Goal: Task Accomplishment & Management: Manage account settings

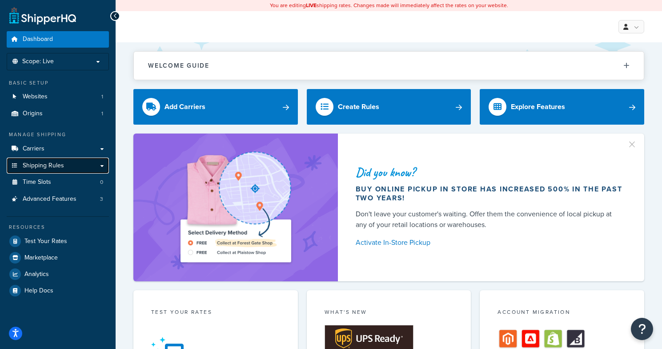
click at [42, 168] on span "Shipping Rules" at bounding box center [43, 166] width 41 height 8
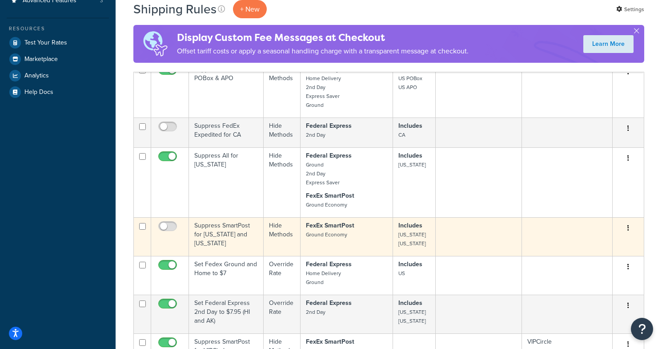
scroll to position [280, 0]
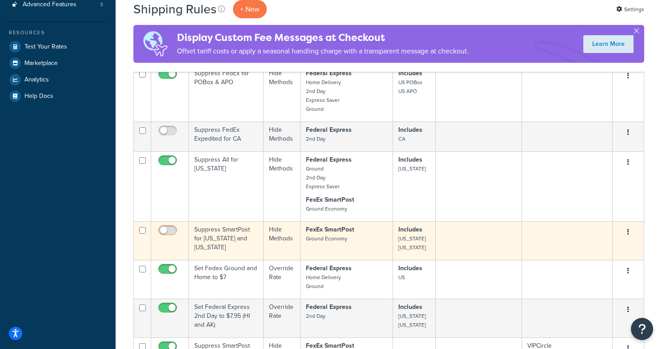
click at [169, 229] on input "checkbox" at bounding box center [169, 232] width 24 height 11
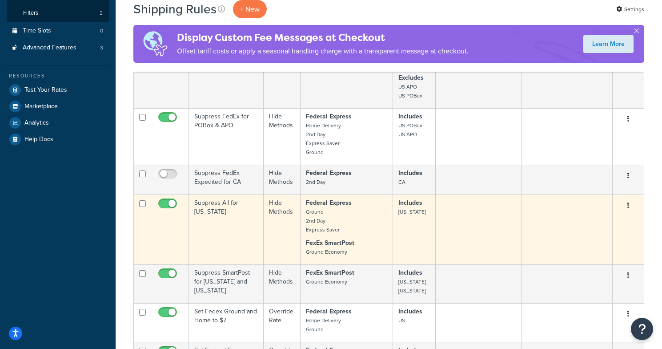
scroll to position [248, 0]
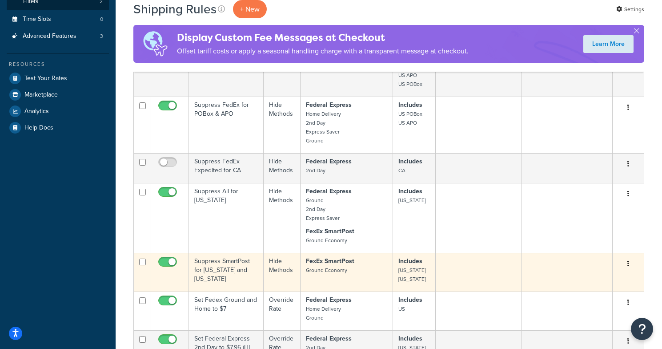
click at [165, 261] on input "checkbox" at bounding box center [169, 263] width 24 height 11
checkbox input "false"
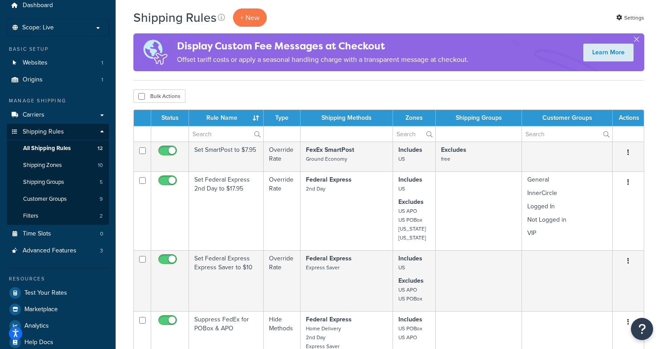
scroll to position [0, 0]
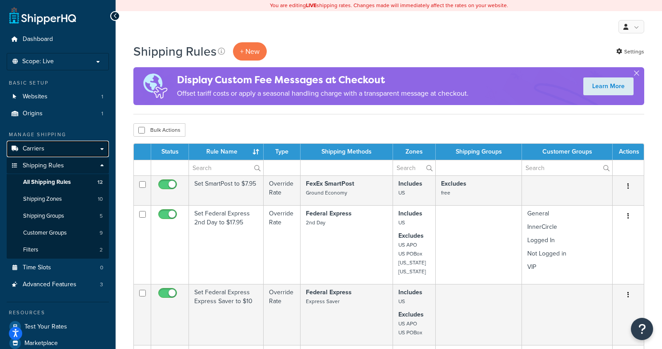
click at [46, 147] on link "Carriers" at bounding box center [58, 149] width 102 height 16
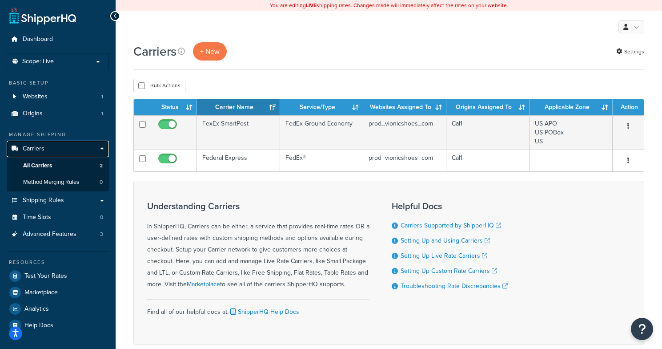
click at [46, 147] on link "Carriers" at bounding box center [58, 149] width 102 height 16
click at [88, 163] on link "All Carriers 2" at bounding box center [58, 165] width 102 height 16
click at [38, 163] on span "All Carriers" at bounding box center [37, 166] width 29 height 8
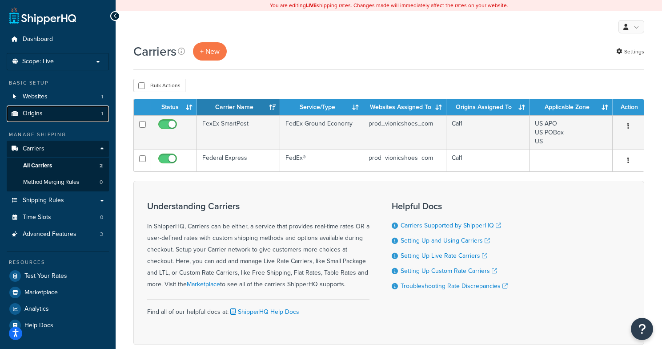
click at [33, 107] on link "Origins 1" at bounding box center [58, 113] width 102 height 16
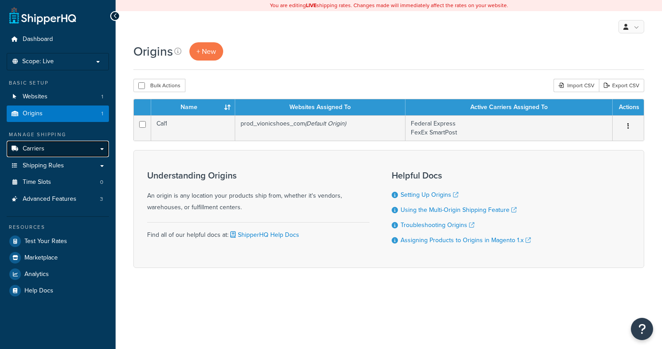
click at [31, 149] on span "Carriers" at bounding box center [34, 149] width 22 height 8
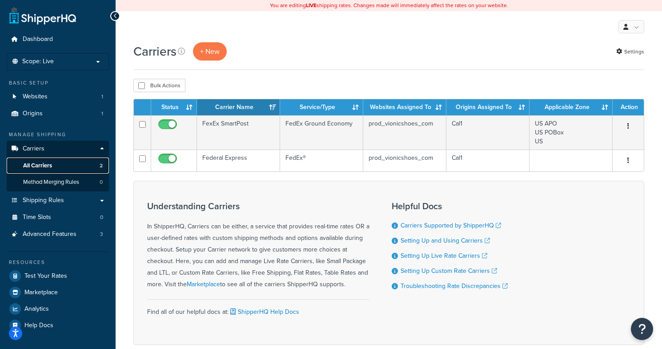
click at [31, 169] on span "All Carriers" at bounding box center [37, 166] width 29 height 8
click at [100, 150] on link "Carriers" at bounding box center [58, 149] width 102 height 16
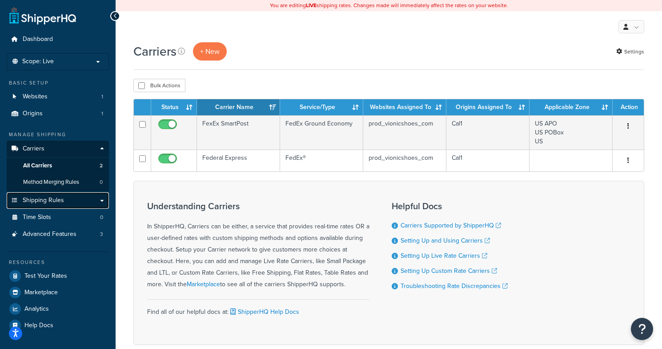
click at [28, 199] on span "Shipping Rules" at bounding box center [43, 201] width 41 height 8
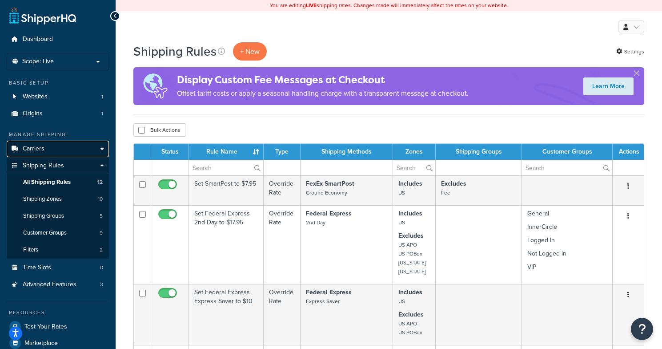
click at [59, 150] on link "Carriers" at bounding box center [58, 149] width 102 height 16
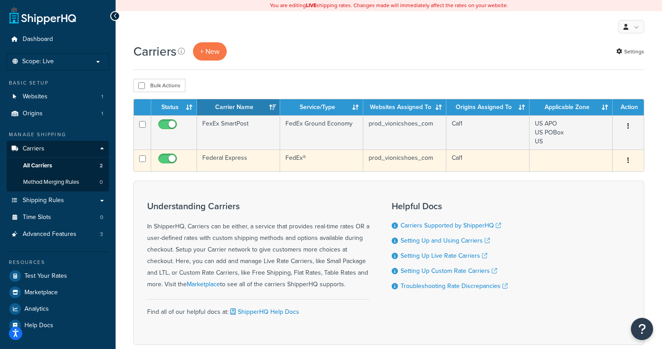
click at [626, 161] on button "button" at bounding box center [628, 160] width 12 height 14
click at [590, 176] on link "Edit" at bounding box center [592, 179] width 70 height 18
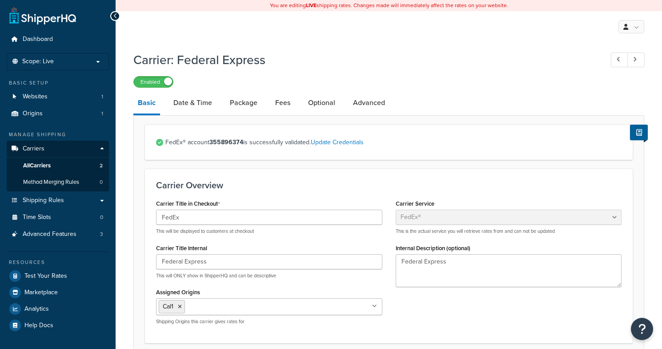
select select "fedEx"
select select "REGULAR_PICKUP"
select select "YOUR_PACKAGING"
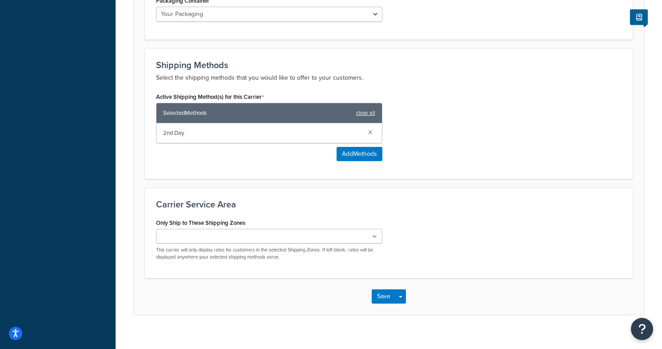
scroll to position [520, 0]
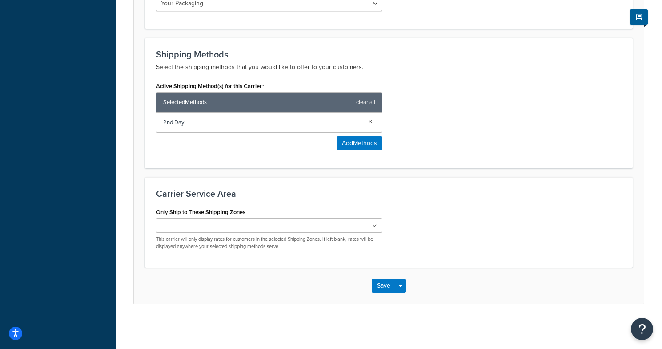
click at [224, 223] on input "Only Ship to These Shipping Zones" at bounding box center [198, 226] width 79 height 10
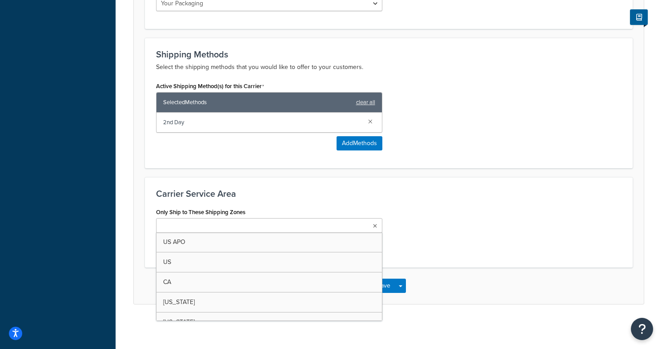
click at [229, 201] on div "Carrier Service Area Only Ship to These Shipping Zones US APO US CA Hawaii Alas…" at bounding box center [389, 222] width 488 height 90
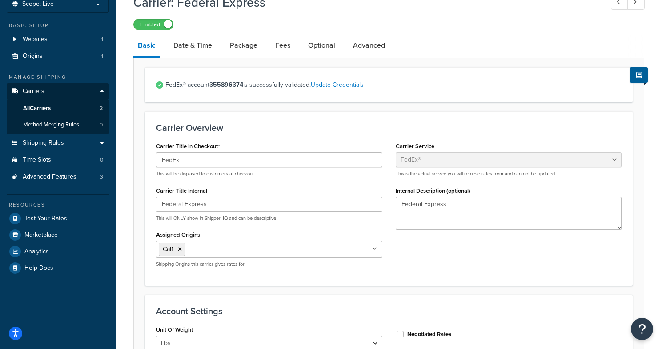
scroll to position [60, 0]
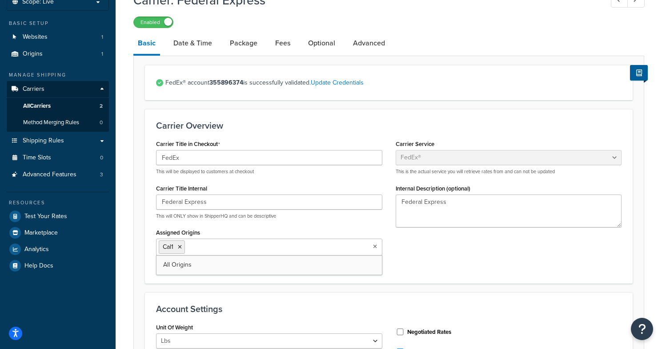
click at [378, 247] on ul "Cal1" at bounding box center [269, 246] width 226 height 17
click at [377, 247] on icon at bounding box center [375, 246] width 4 height 5
click at [37, 52] on span "Origins" at bounding box center [33, 54] width 20 height 8
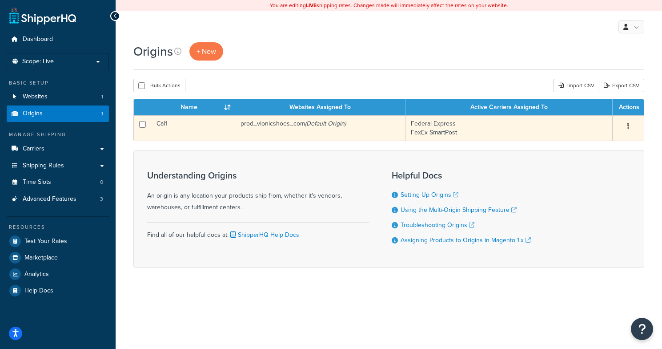
click at [628, 127] on icon "button" at bounding box center [628, 126] width 2 height 6
click at [607, 143] on link "Edit" at bounding box center [599, 143] width 70 height 18
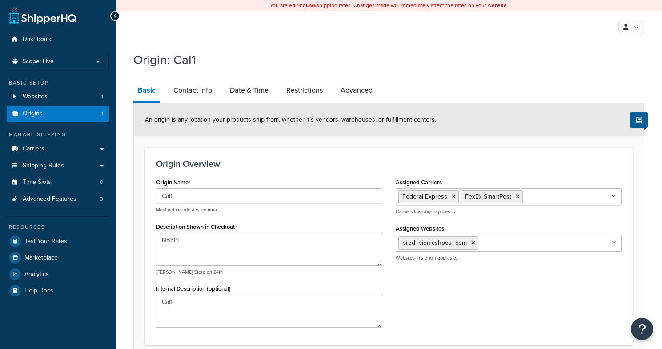
select select "42"
click at [47, 108] on link "Origins 1" at bounding box center [58, 113] width 102 height 16
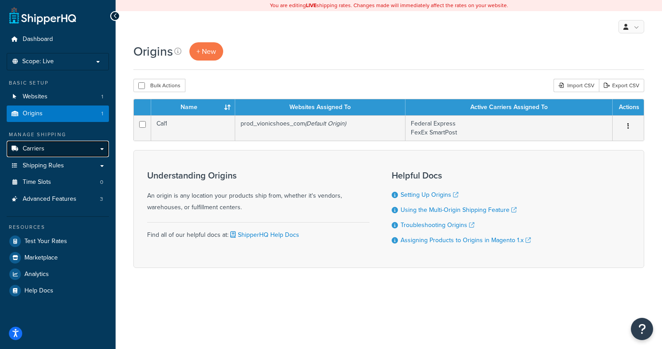
click at [46, 148] on link "Carriers" at bounding box center [58, 149] width 102 height 16
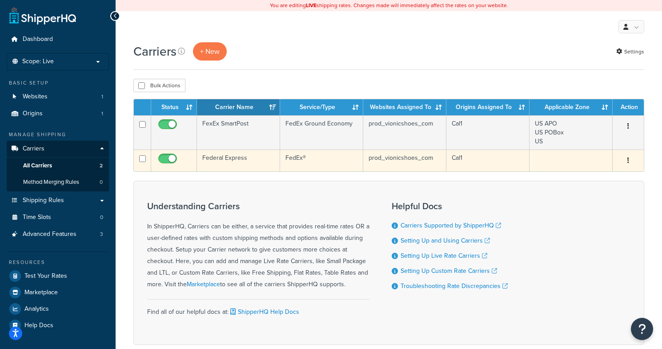
click at [626, 165] on button "button" at bounding box center [628, 160] width 12 height 14
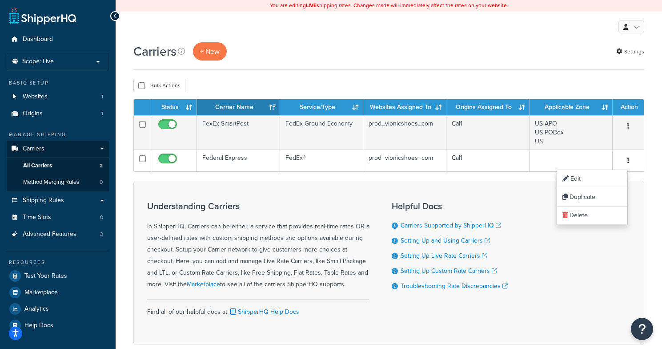
click at [513, 176] on form "Status Carrier Name Service/Type Websites Assigned To Origins Assigned To Appli…" at bounding box center [388, 222] width 511 height 246
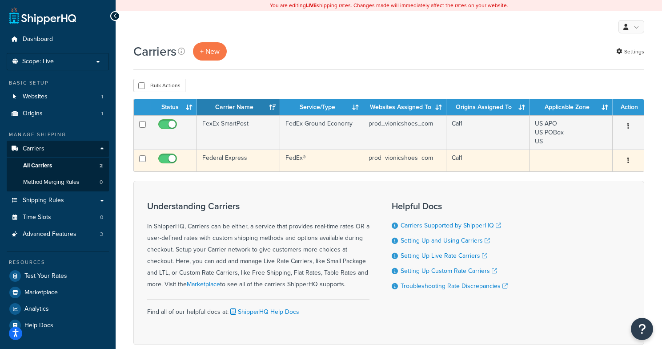
click at [627, 163] on icon "button" at bounding box center [628, 160] width 2 height 6
click at [596, 194] on link "Duplicate" at bounding box center [592, 197] width 70 height 18
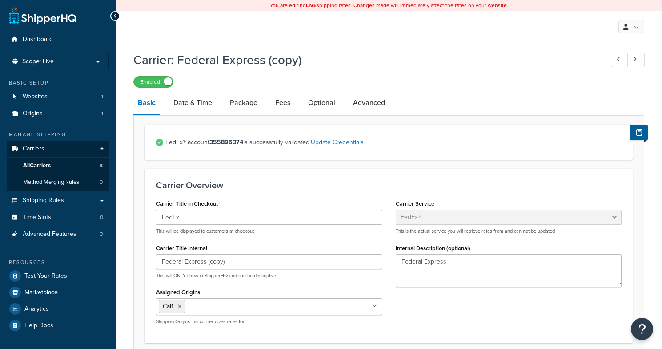
select select "fedEx"
select select "REGULAR_PICKUP"
select select "YOUR_PACKAGING"
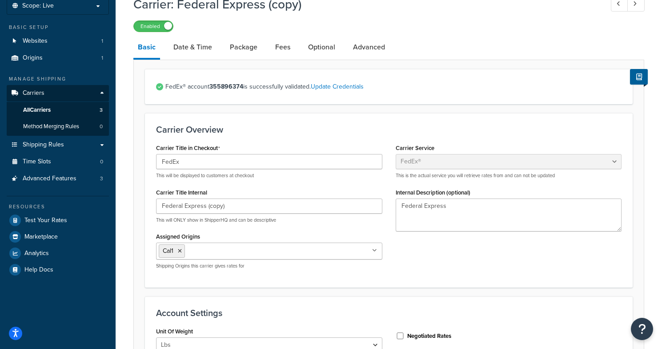
scroll to position [56, 0]
click at [231, 208] on input "Federal Express (copy)" at bounding box center [269, 205] width 226 height 15
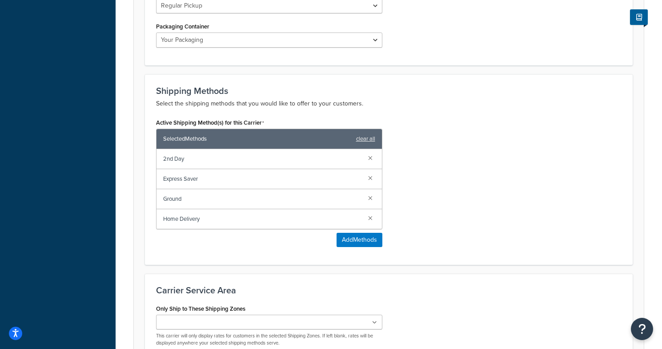
scroll to position [500, 0]
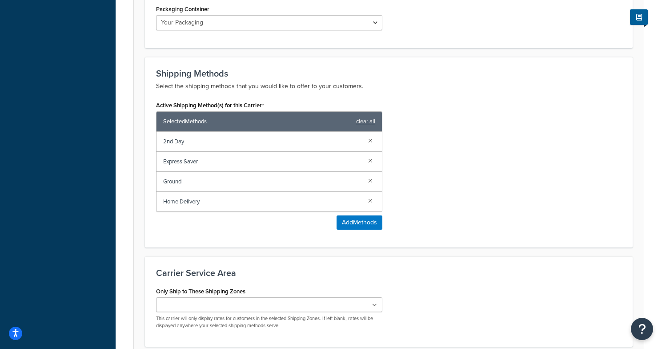
type input "Federal Express (HI/AK)"
click at [206, 141] on span "2nd Day" at bounding box center [262, 141] width 198 height 12
click at [371, 162] on link at bounding box center [370, 160] width 10 height 10
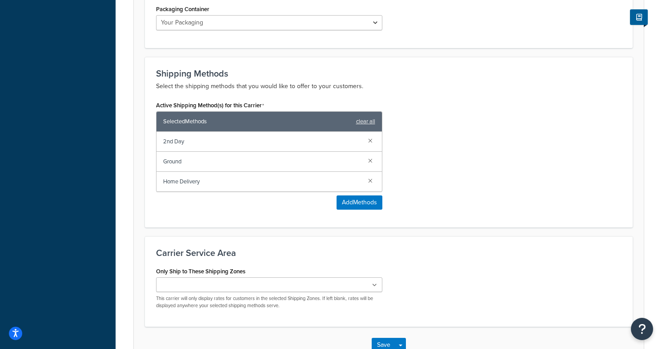
click at [371, 162] on link at bounding box center [370, 160] width 10 height 10
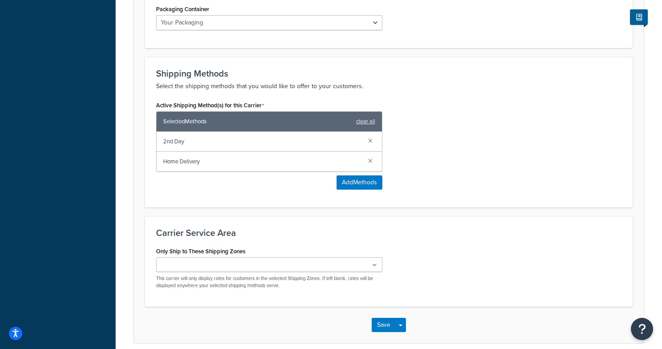
click at [371, 162] on link at bounding box center [370, 160] width 10 height 10
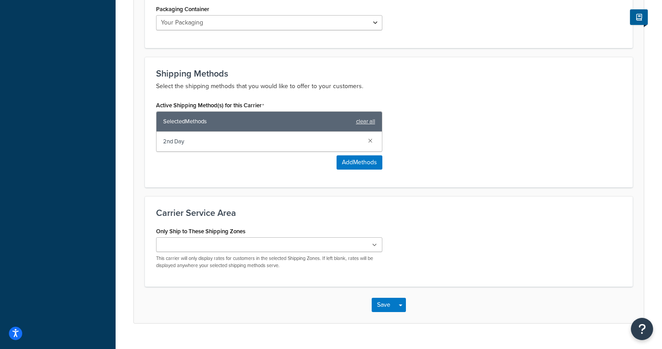
scroll to position [520, 0]
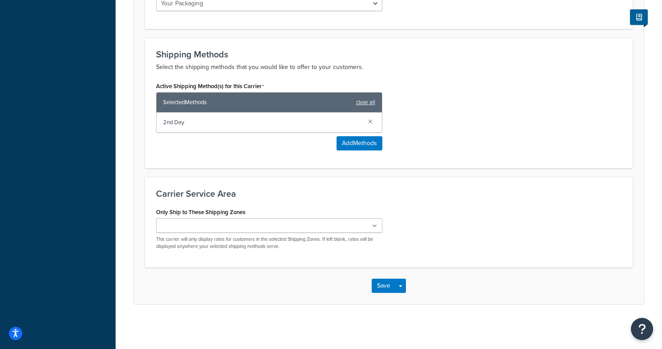
click at [238, 226] on ul at bounding box center [269, 225] width 226 height 15
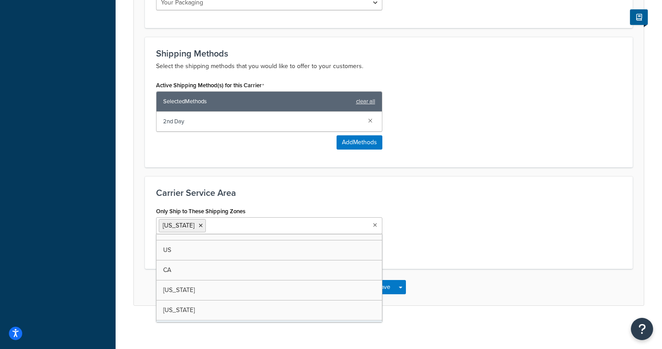
scroll to position [0, 0]
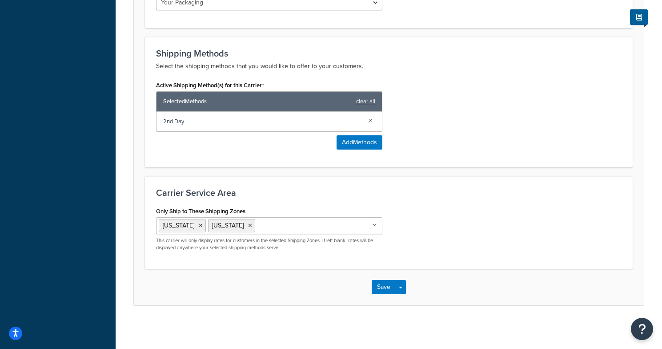
click at [465, 289] on div "Save Save Dropdown Save and Edit" at bounding box center [389, 287] width 510 height 36
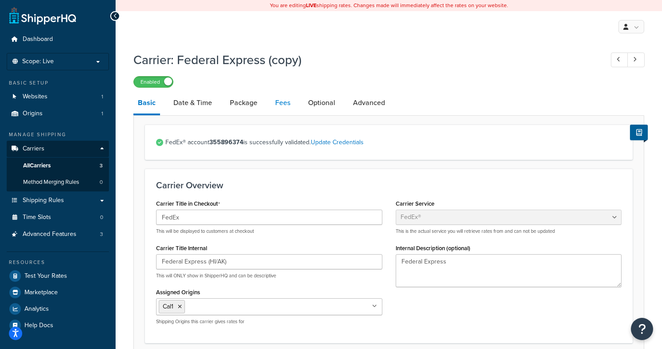
click at [286, 102] on link "Fees" at bounding box center [283, 102] width 24 height 21
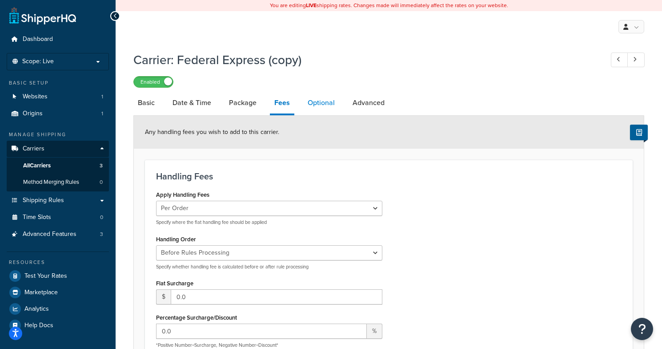
click at [321, 103] on link "Optional" at bounding box center [321, 102] width 36 height 21
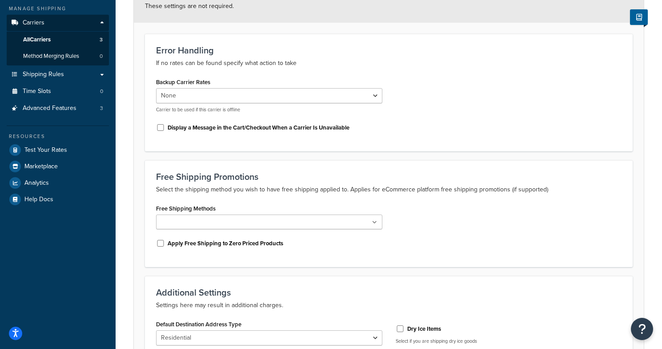
scroll to position [138, 0]
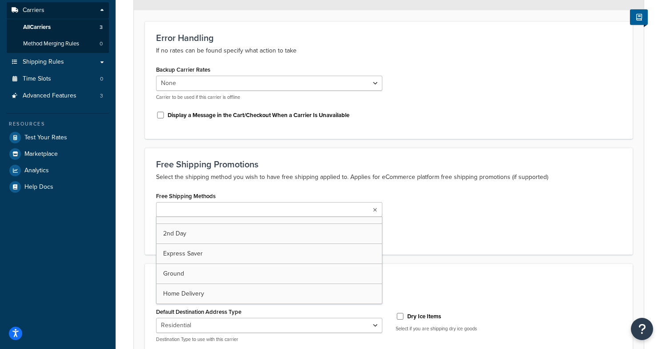
click at [374, 212] on icon at bounding box center [375, 209] width 4 height 5
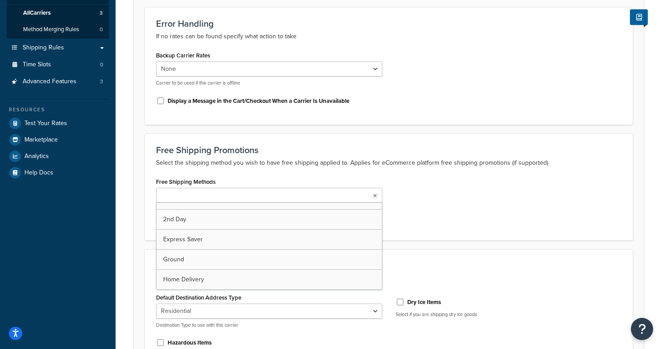
scroll to position [162, 0]
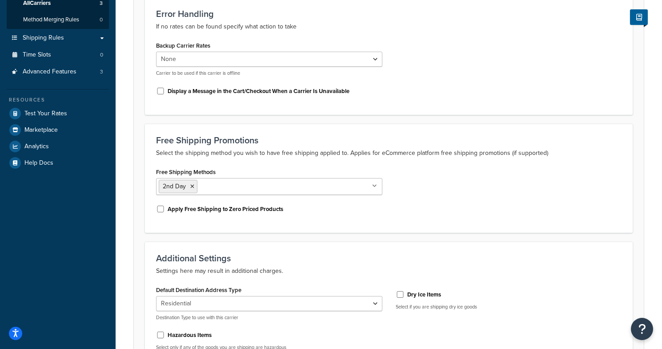
click at [453, 202] on div "Free Shipping Methods 2nd Day Express Saver Ground Home Delivery Apply Free Shi…" at bounding box center [388, 193] width 479 height 56
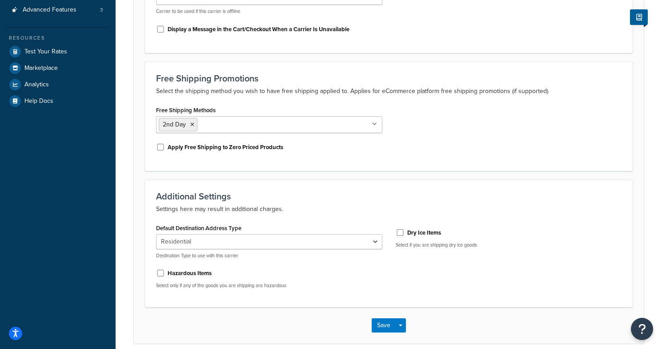
scroll to position [232, 0]
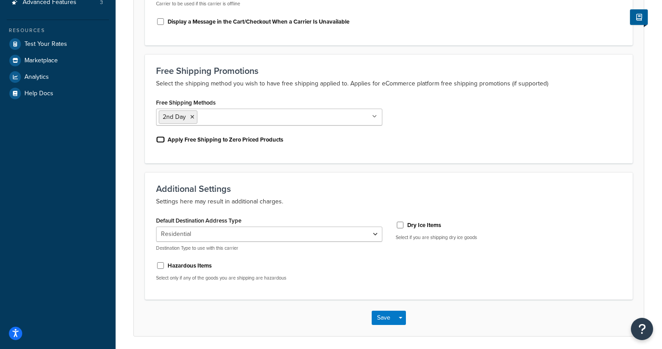
click at [162, 142] on input "Apply Free Shipping to Zero Priced Products" at bounding box center [160, 139] width 9 height 7
click at [161, 139] on input "Apply Free Shipping to Zero Priced Products" at bounding box center [160, 139] width 9 height 7
checkbox input "true"
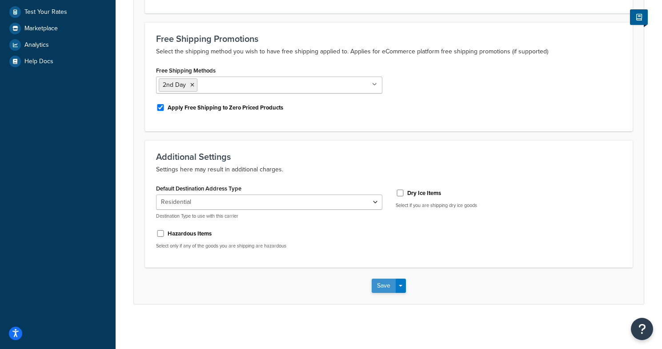
click at [382, 287] on button "Save" at bounding box center [384, 285] width 24 height 14
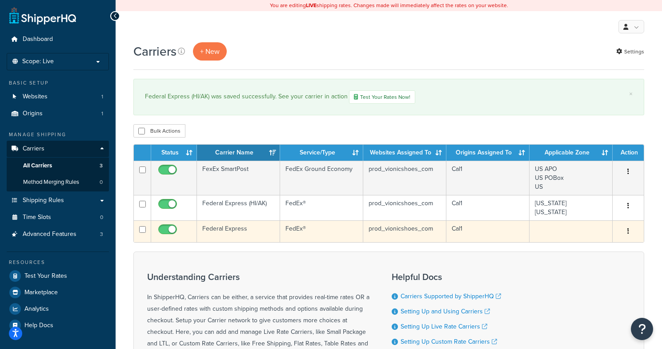
click at [627, 233] on icon "button" at bounding box center [628, 231] width 2 height 6
click at [594, 249] on link "Edit" at bounding box center [592, 250] width 70 height 18
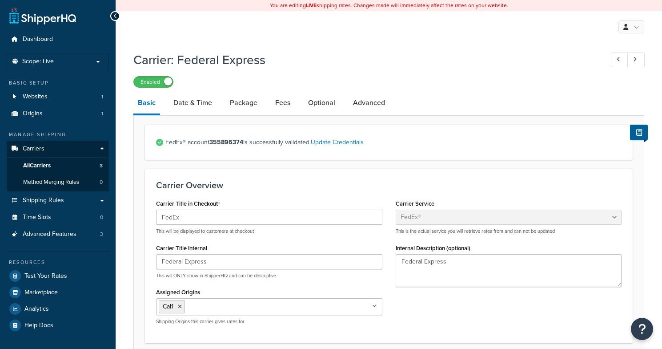
select select "fedEx"
select select "REGULAR_PICKUP"
select select "YOUR_PACKAGING"
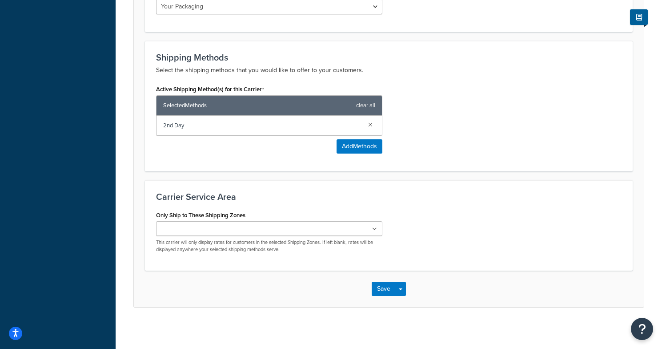
scroll to position [520, 0]
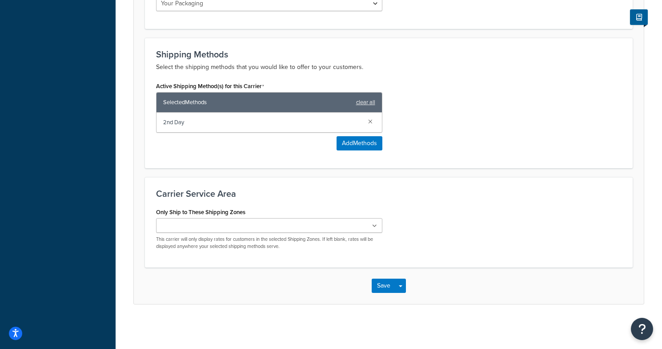
click at [213, 228] on input "Only Ship to These Shipping Zones" at bounding box center [198, 226] width 79 height 10
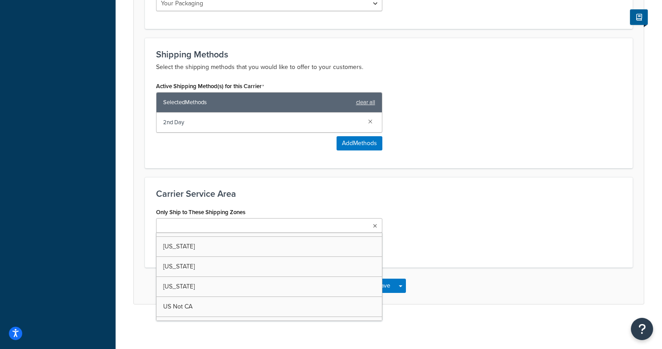
scroll to position [0, 0]
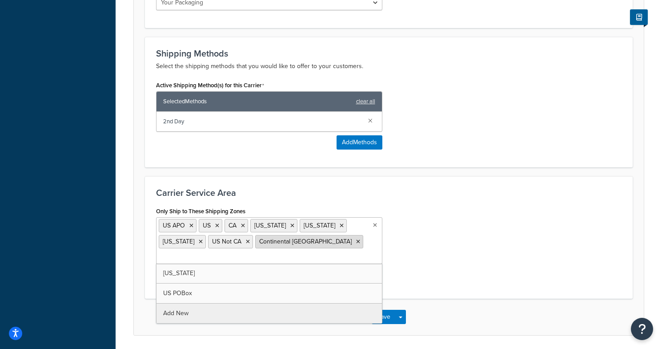
click at [356, 244] on icon at bounding box center [358, 241] width 4 height 5
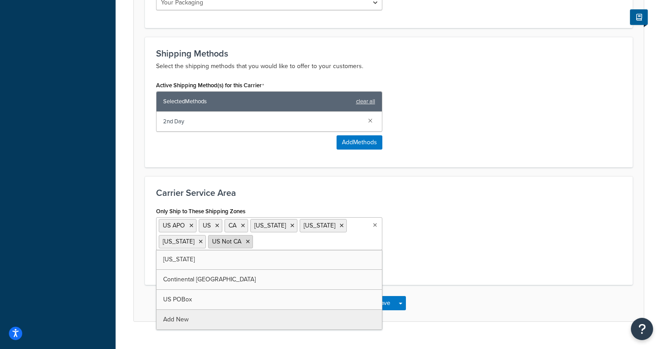
click at [238, 246] on li "US Not CA" at bounding box center [230, 241] width 45 height 13
click at [237, 244] on li "US Not CA" at bounding box center [230, 241] width 45 height 13
click at [246, 241] on icon at bounding box center [248, 241] width 4 height 5
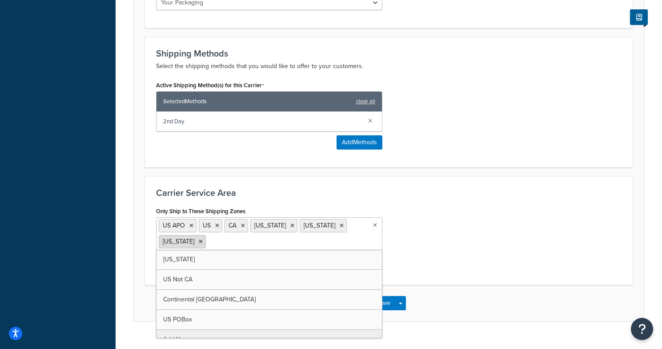
click at [199, 240] on icon at bounding box center [201, 241] width 4 height 5
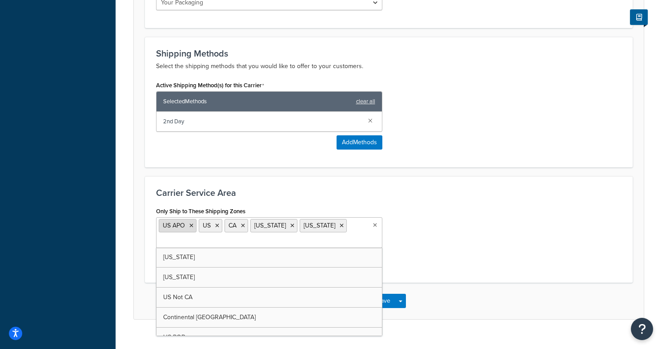
click at [192, 223] on li "US APO" at bounding box center [178, 225] width 38 height 13
click at [192, 226] on icon at bounding box center [191, 225] width 4 height 5
click at [177, 224] on icon at bounding box center [177, 225] width 4 height 5
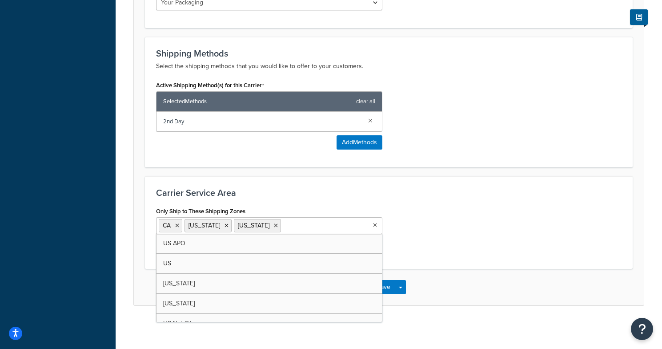
click at [177, 224] on icon at bounding box center [177, 225] width 4 height 5
click at [177, 224] on span "[US_STATE]" at bounding box center [179, 225] width 32 height 9
click at [199, 227] on icon at bounding box center [201, 225] width 4 height 5
click at [188, 227] on span "[US_STATE]" at bounding box center [179, 225] width 32 height 9
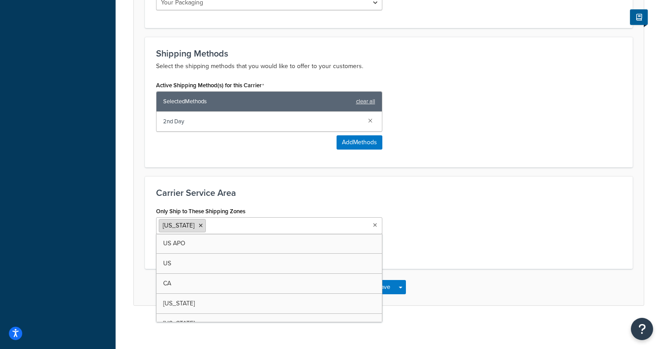
click at [201, 227] on icon at bounding box center [201, 225] width 4 height 5
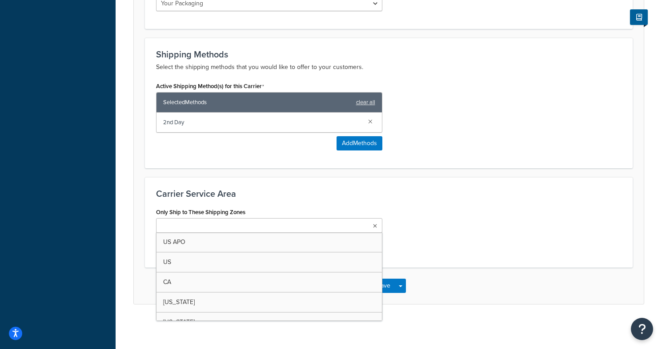
click at [476, 239] on div "Only Ship to These Shipping Zones US APO US CA Hawaii Alaska Puerto Rico Florid…" at bounding box center [388, 230] width 479 height 51
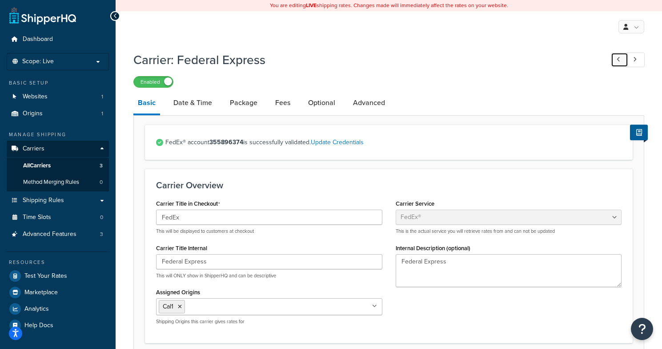
click at [621, 61] on link at bounding box center [619, 59] width 17 height 15
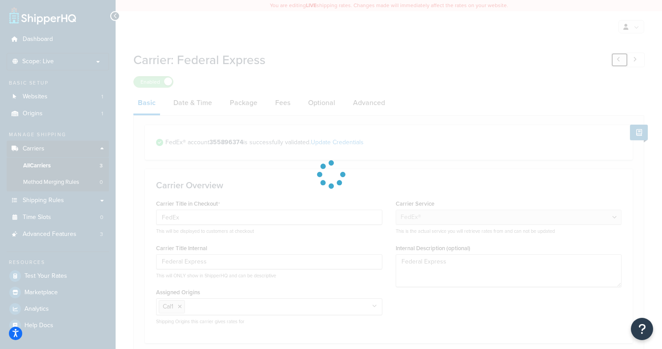
type input "Federal Express (HI/AK)"
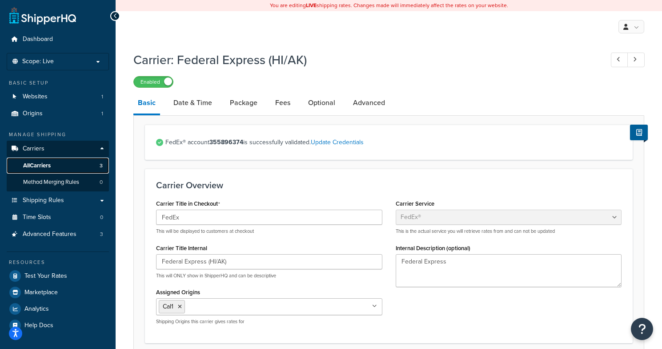
click at [37, 168] on span "All Carriers" at bounding box center [37, 166] width 28 height 8
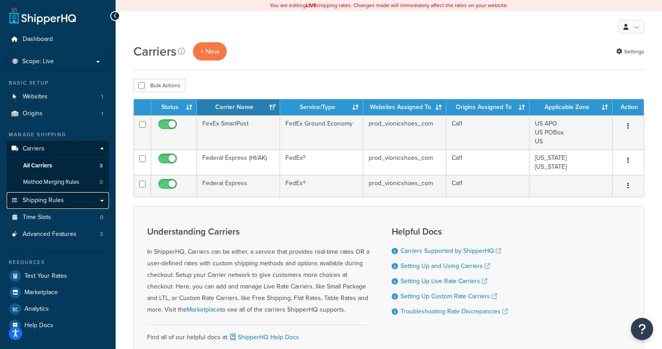
click at [46, 202] on span "Shipping Rules" at bounding box center [43, 201] width 41 height 8
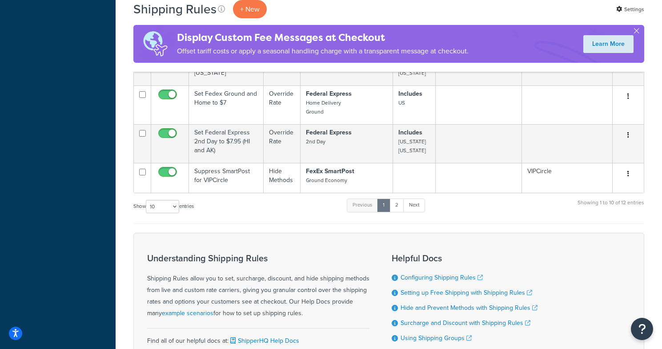
scroll to position [370, 0]
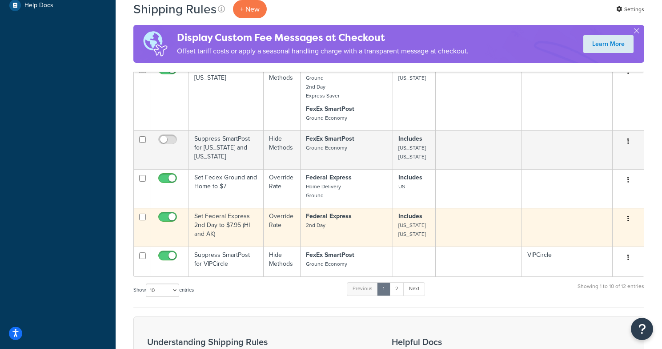
click at [630, 219] on button "button" at bounding box center [628, 219] width 12 height 14
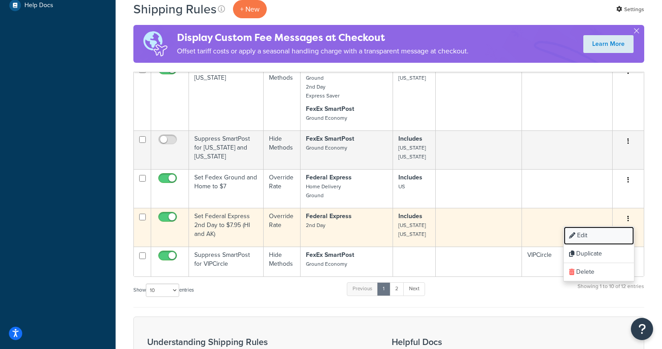
click at [605, 233] on link "Edit" at bounding box center [599, 235] width 70 height 18
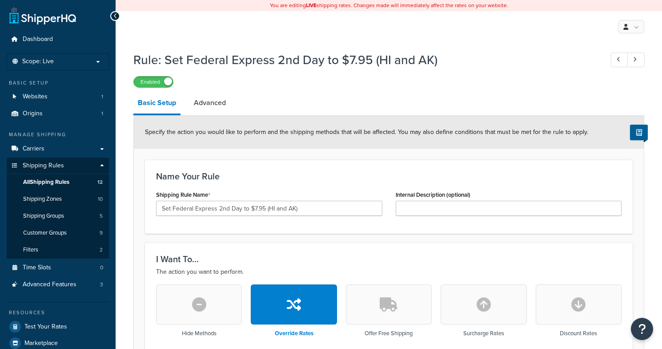
select select "LOCATION"
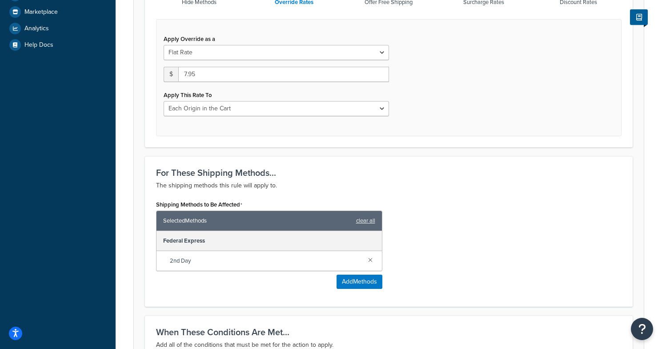
scroll to position [329, 0]
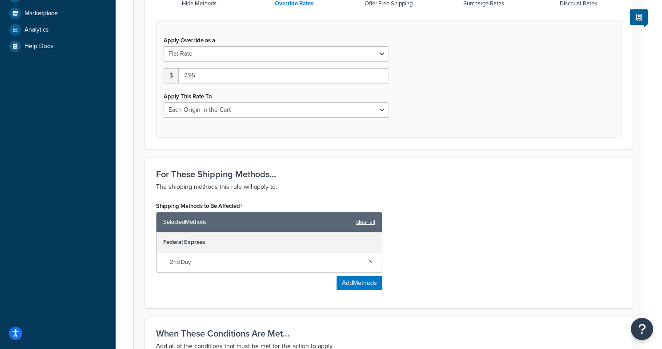
click at [359, 222] on link "clear all" at bounding box center [365, 222] width 19 height 12
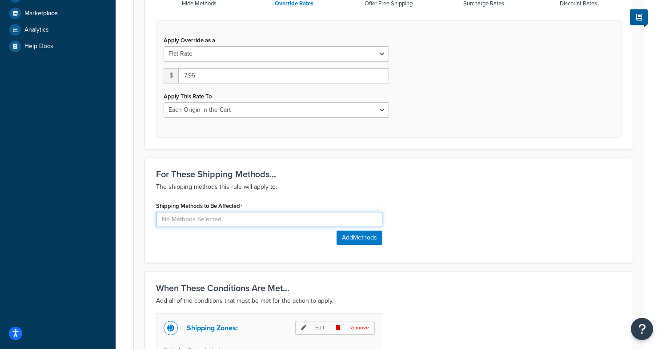
click at [203, 222] on input at bounding box center [269, 219] width 226 height 15
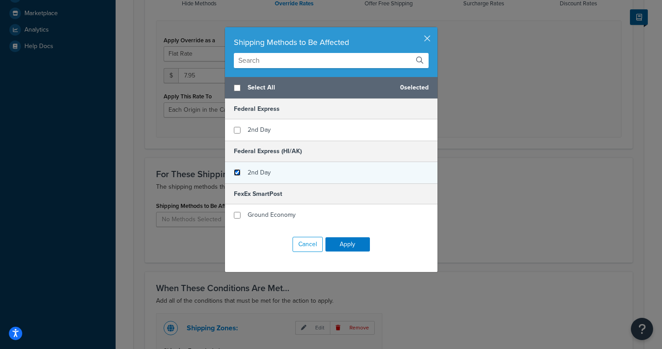
click at [237, 170] on input "checkbox" at bounding box center [237, 172] width 7 height 7
checkbox input "true"
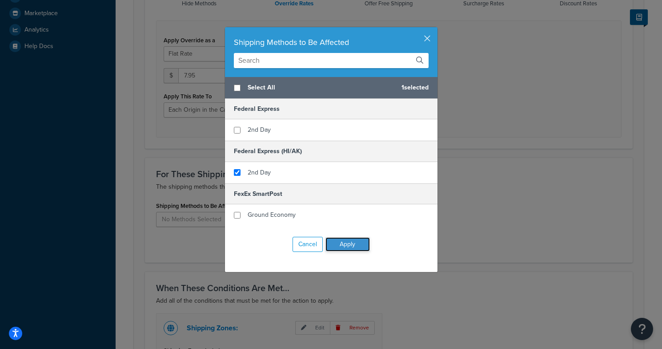
click at [349, 248] on button "Apply" at bounding box center [347, 244] width 44 height 14
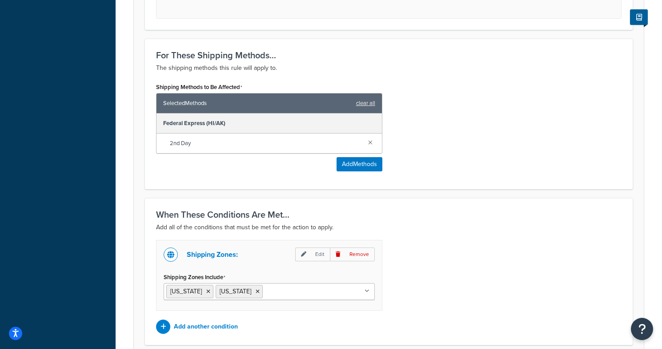
scroll to position [526, 0]
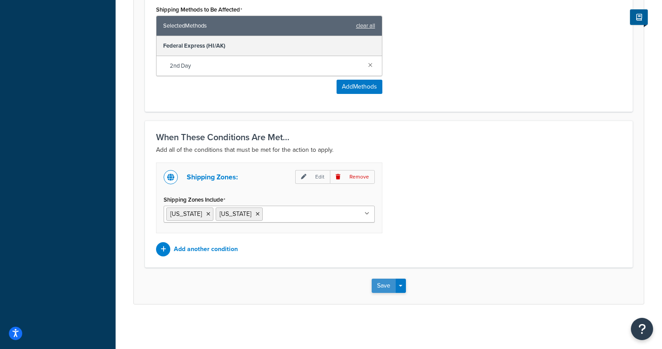
click at [386, 278] on button "Save" at bounding box center [384, 285] width 24 height 14
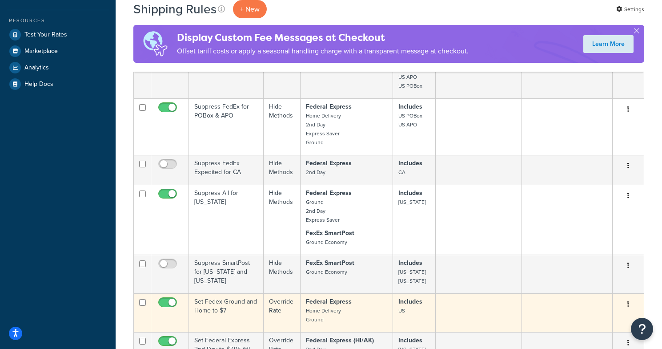
scroll to position [292, 0]
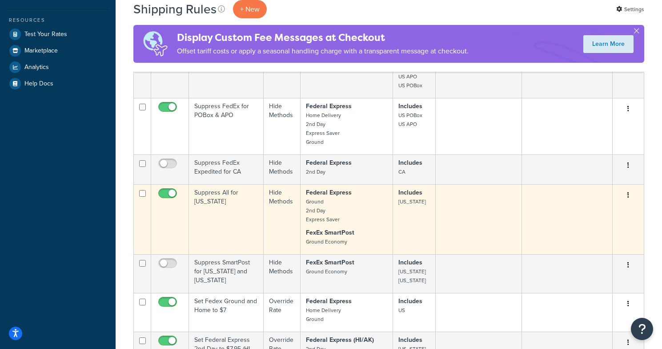
click at [626, 194] on button "button" at bounding box center [628, 195] width 12 height 14
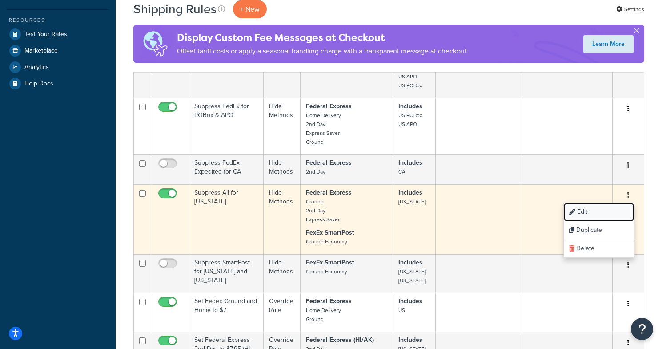
click at [573, 214] on icon at bounding box center [572, 212] width 6 height 6
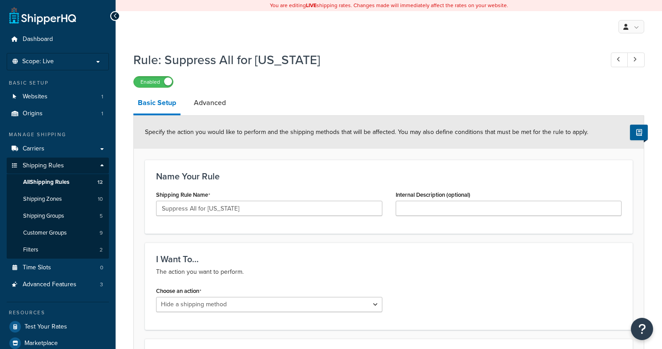
select select "HIDE"
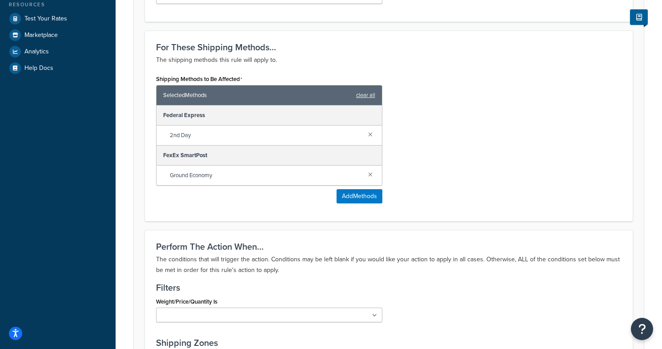
scroll to position [312, 0]
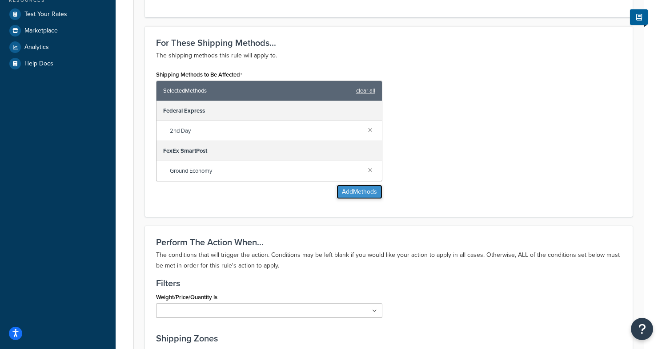
click at [349, 193] on button "Add Methods" at bounding box center [360, 192] width 46 height 14
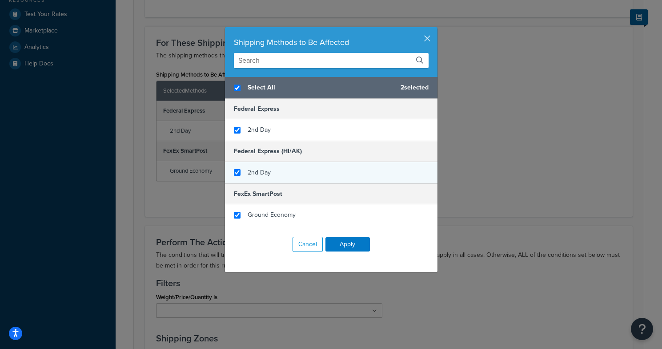
checkbox input "true"
click at [232, 167] on div "2nd Day" at bounding box center [331, 172] width 213 height 21
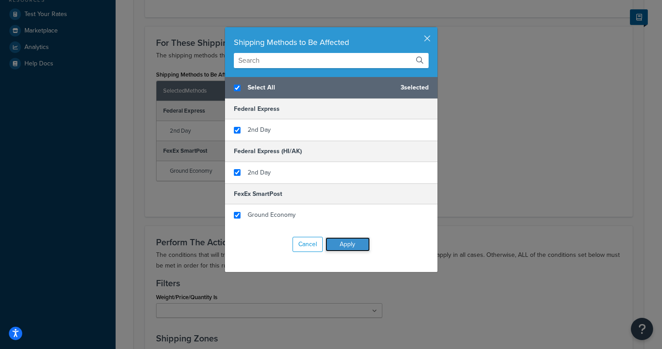
click at [344, 240] on button "Apply" at bounding box center [347, 244] width 44 height 14
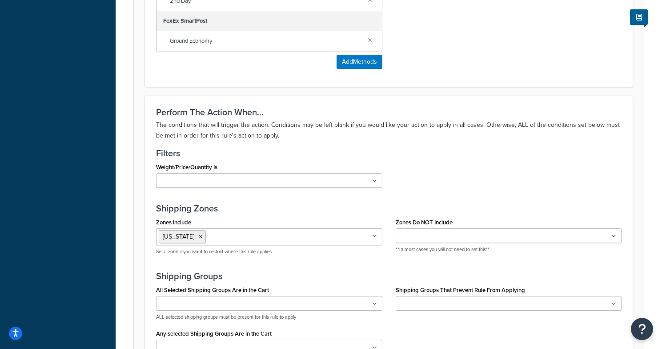
scroll to position [662, 0]
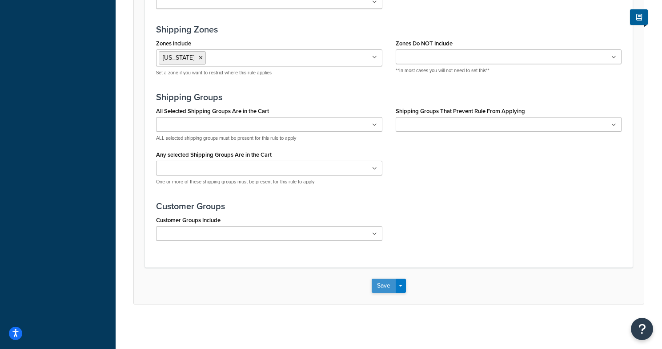
click at [386, 282] on button "Save" at bounding box center [384, 285] width 24 height 14
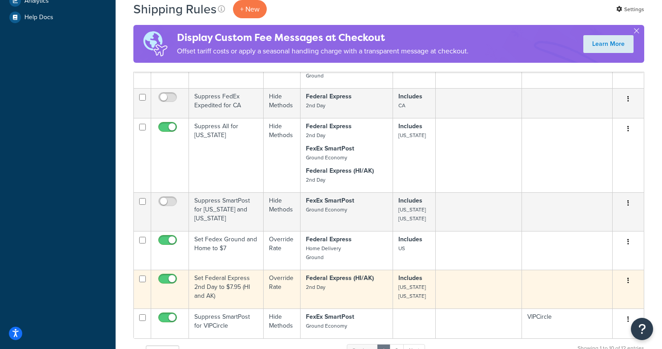
scroll to position [353, 0]
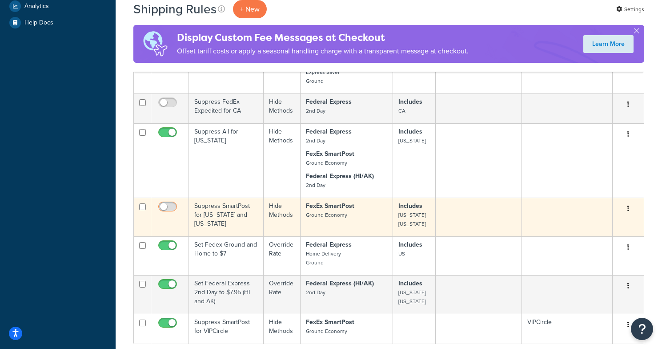
click at [174, 208] on input "checkbox" at bounding box center [169, 208] width 24 height 11
checkbox input "true"
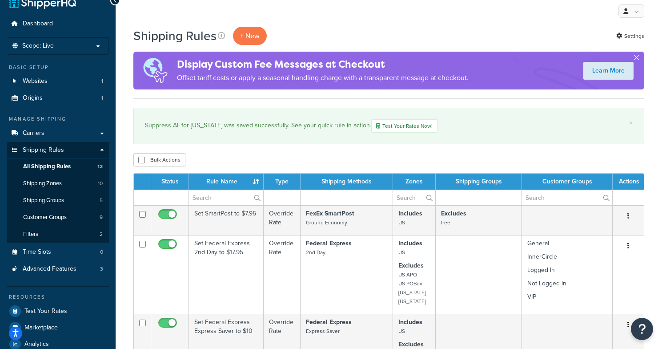
scroll to position [0, 0]
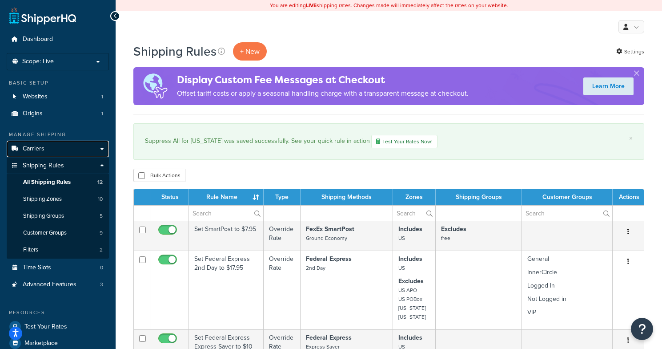
click at [42, 151] on span "Carriers" at bounding box center [34, 149] width 22 height 8
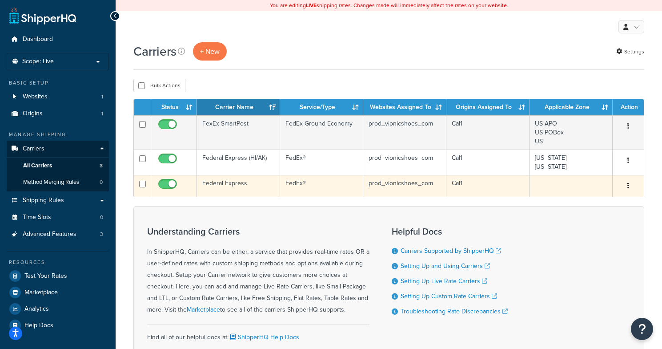
click at [629, 189] on icon "button" at bounding box center [628, 185] width 2 height 6
click at [599, 203] on link "Edit" at bounding box center [592, 204] width 70 height 18
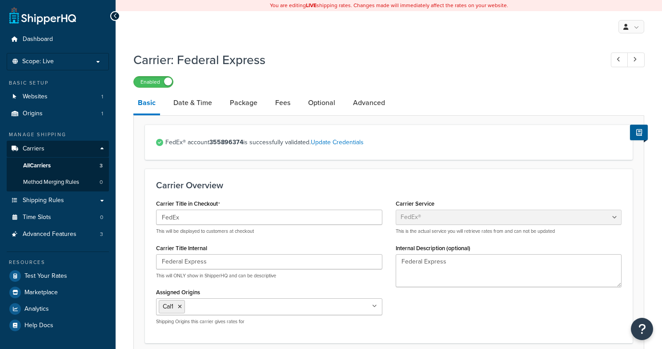
select select "fedEx"
select select "REGULAR_PICKUP"
select select "YOUR_PACKAGING"
click at [369, 110] on link "Advanced" at bounding box center [369, 102] width 41 height 21
select select "false"
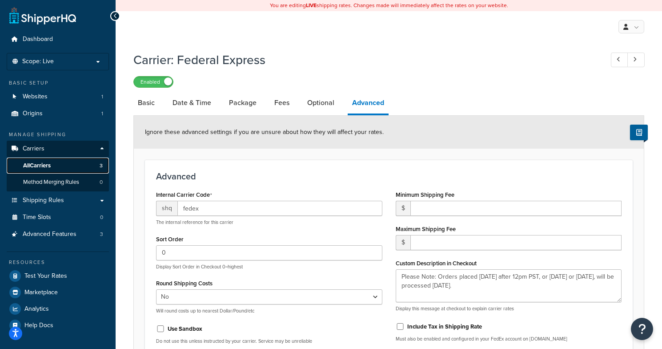
click at [42, 165] on span "All Carriers" at bounding box center [37, 166] width 28 height 8
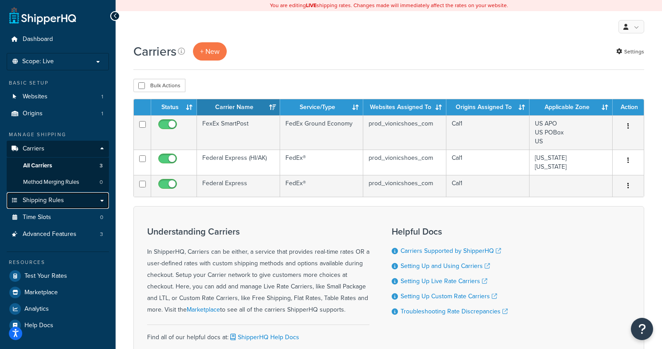
click at [47, 197] on span "Shipping Rules" at bounding box center [43, 201] width 41 height 8
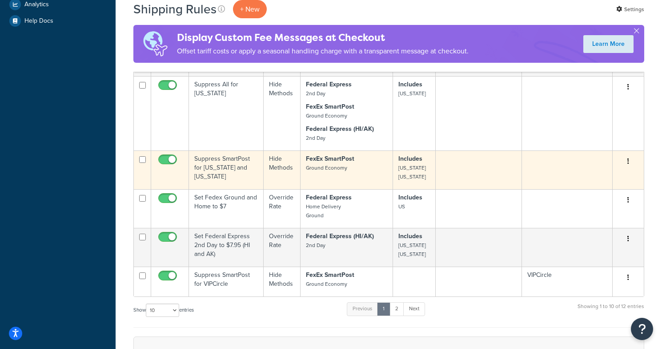
scroll to position [360, 0]
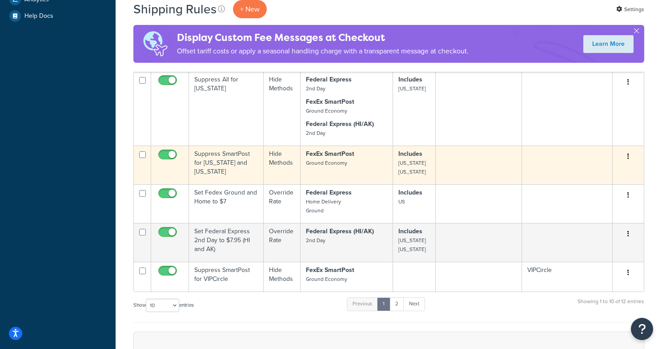
click at [625, 157] on button "button" at bounding box center [628, 156] width 12 height 14
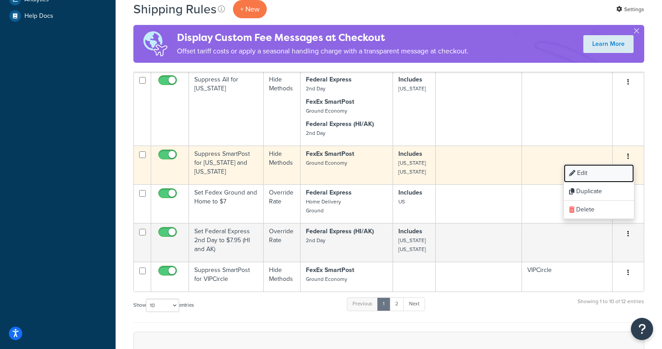
click at [595, 173] on link "Edit" at bounding box center [599, 173] width 70 height 18
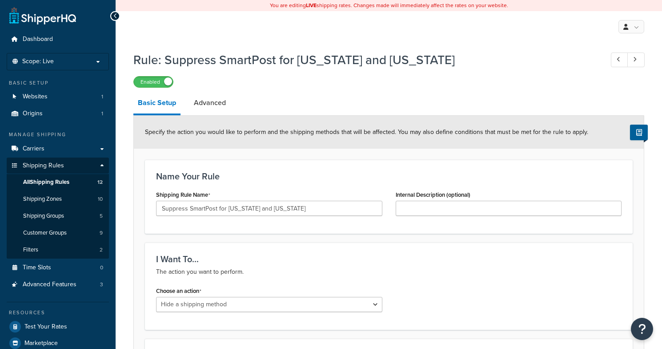
select select "HIDE"
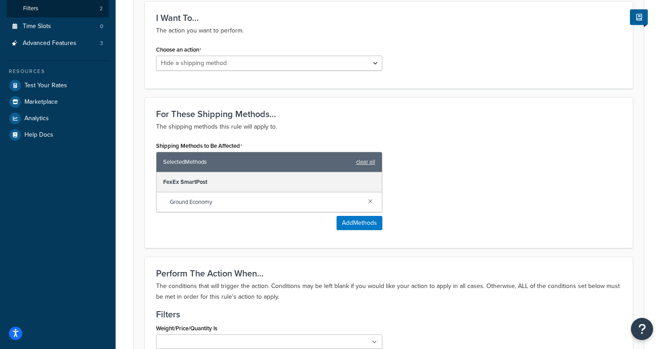
scroll to position [238, 0]
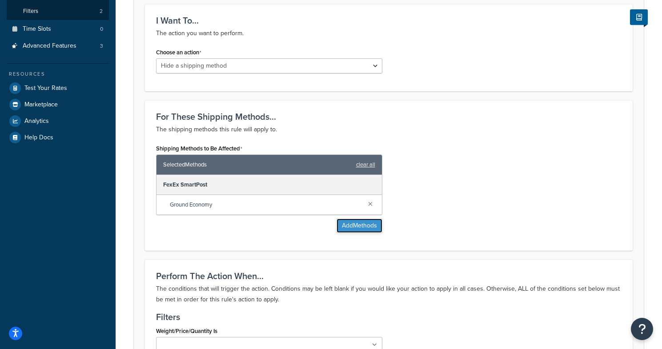
click at [340, 231] on button "Add Methods" at bounding box center [360, 225] width 46 height 14
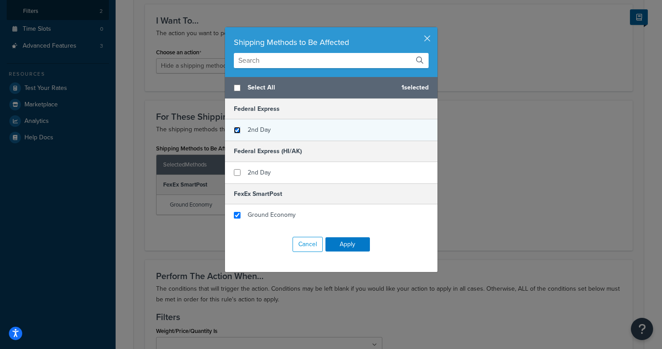
click at [234, 129] on input "checkbox" at bounding box center [237, 130] width 7 height 7
checkbox input "true"
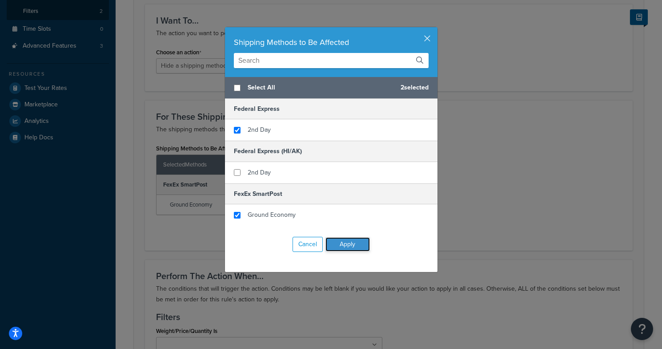
click at [349, 250] on button "Apply" at bounding box center [347, 244] width 44 height 14
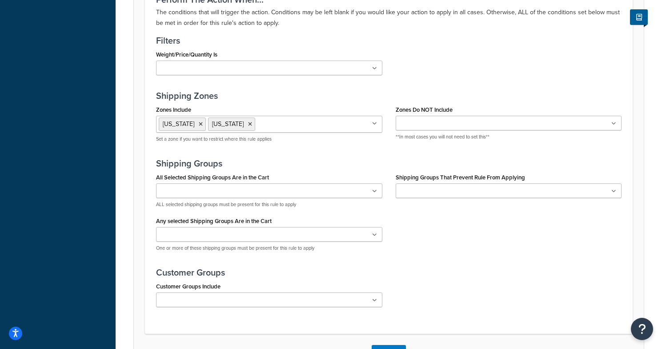
scroll to position [622, 0]
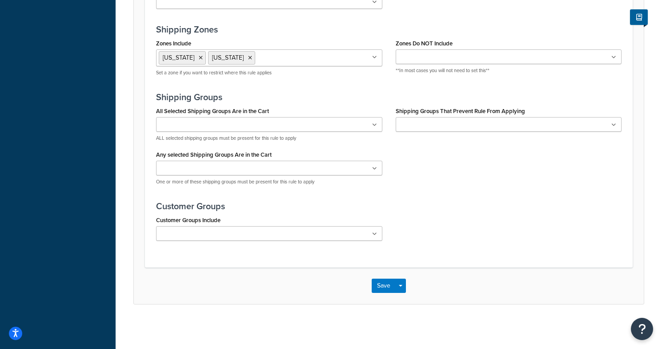
click at [377, 278] on div "Save Save Dropdown Save and Edit Save and Duplicate Save and Create New" at bounding box center [389, 285] width 510 height 36
click at [385, 292] on button "Save" at bounding box center [384, 285] width 24 height 14
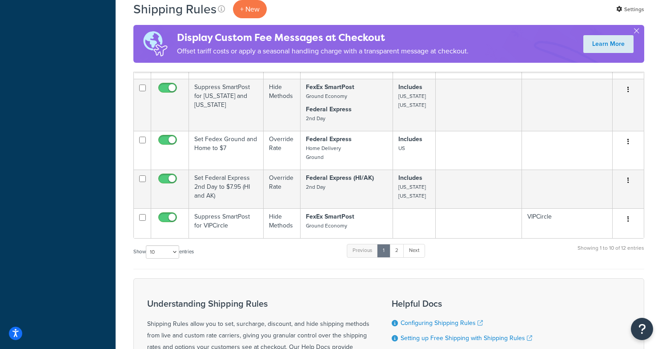
scroll to position [477, 0]
